Goal: Task Accomplishment & Management: Complete application form

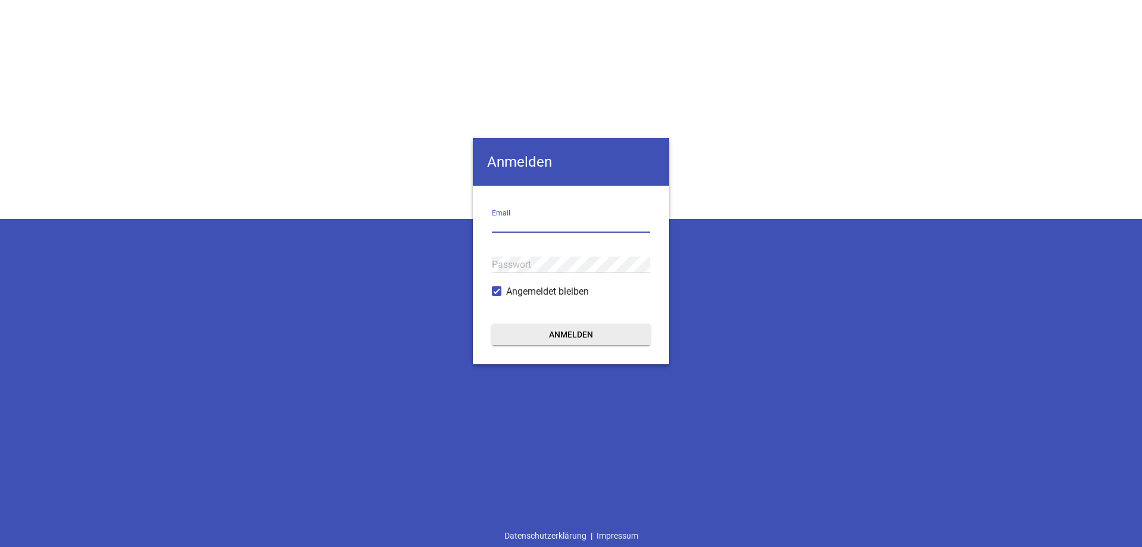
click at [503, 224] on input "email" at bounding box center [571, 224] width 158 height 16
drag, startPoint x: 536, startPoint y: 224, endPoint x: 407, endPoint y: 227, distance: 129.1
click at [407, 227] on div "Anmelden pheuser Email Passwort Angemeldet bleiben Anmelden Datenschutzerklärun…" at bounding box center [571, 273] width 1142 height 547
type input "[EMAIL_ADDRESS][DOMAIN_NAME]"
click at [492, 324] on button "Anmelden" at bounding box center [571, 334] width 158 height 21
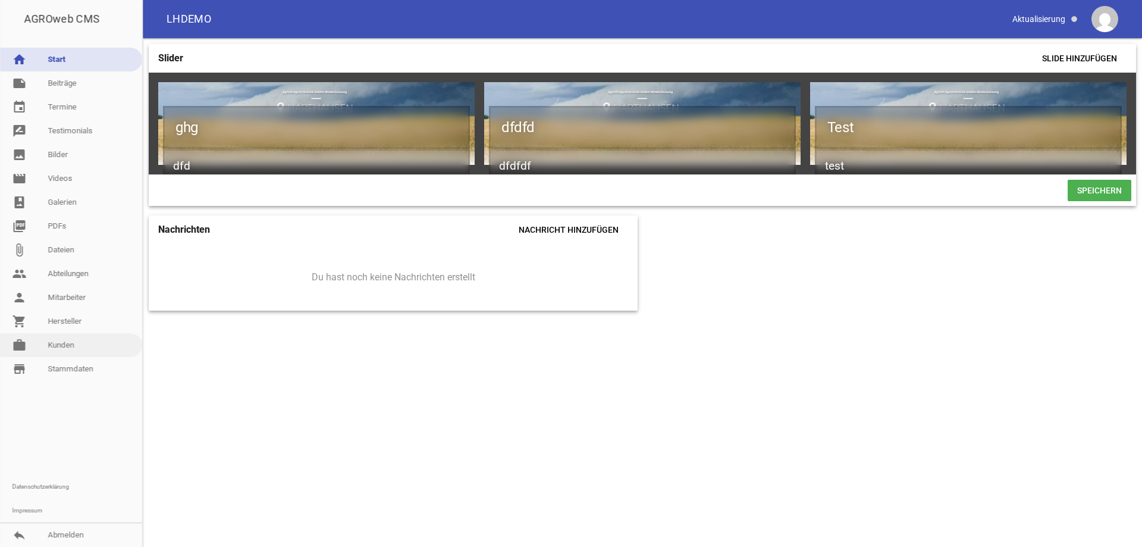
click at [59, 346] on link "work [PERSON_NAME]" at bounding box center [71, 345] width 142 height 24
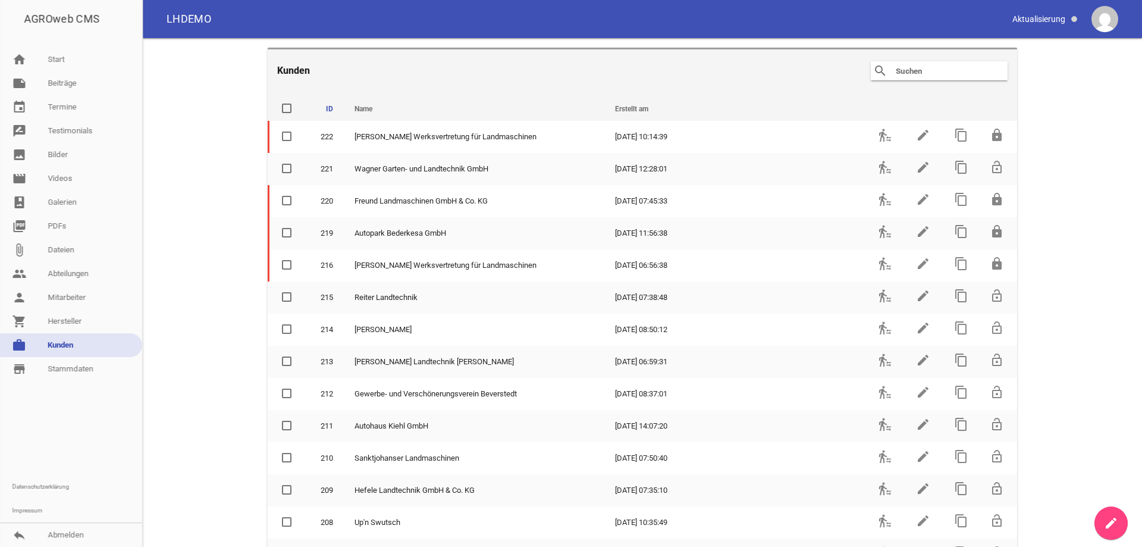
click at [1109, 522] on icon "create" at bounding box center [1111, 523] width 14 height 14
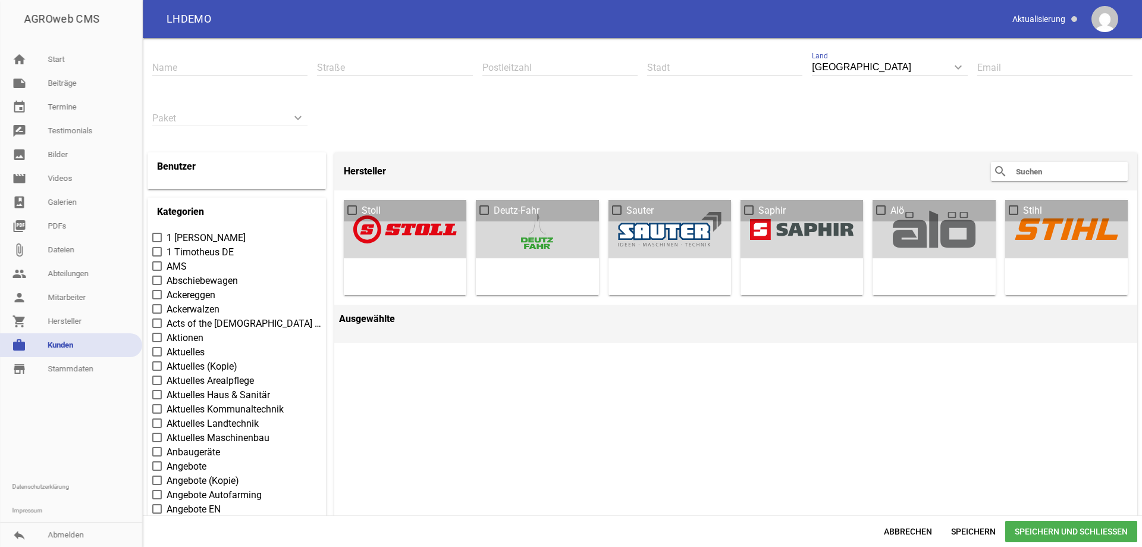
click at [60, 344] on link "work [PERSON_NAME]" at bounding box center [71, 345] width 142 height 24
